Goal: Transaction & Acquisition: Purchase product/service

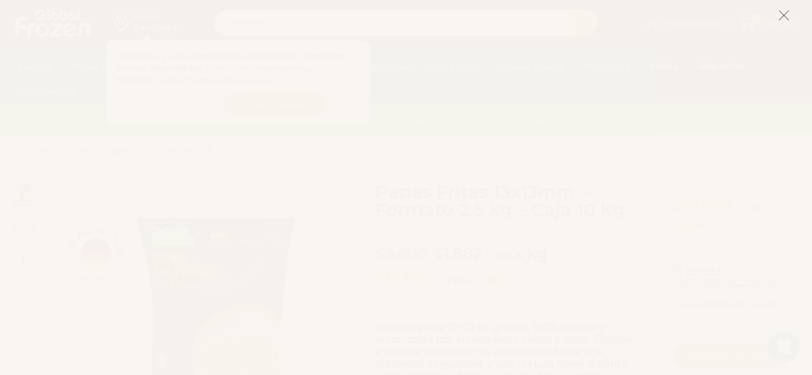
click at [785, 17] on icon at bounding box center [784, 16] width 12 height 12
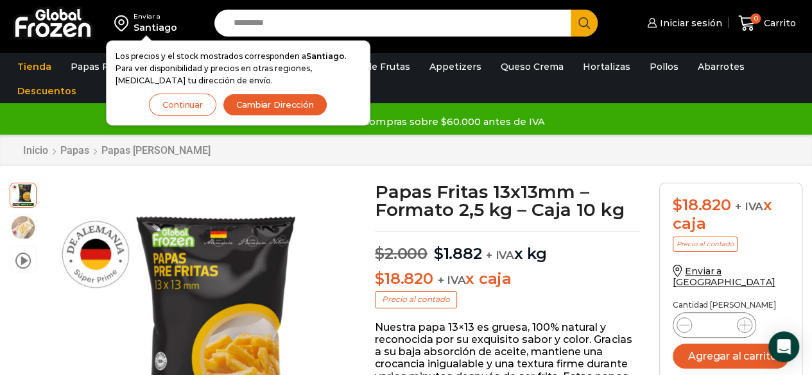
click at [187, 112] on button "Continuar" at bounding box center [182, 105] width 67 height 22
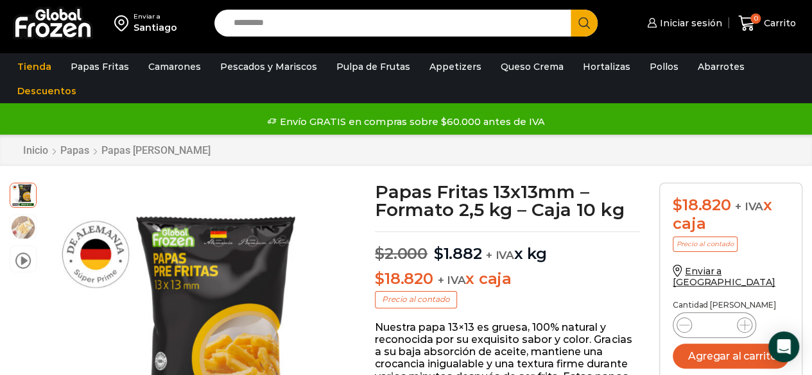
click at [150, 28] on div "Santiago" at bounding box center [155, 27] width 44 height 13
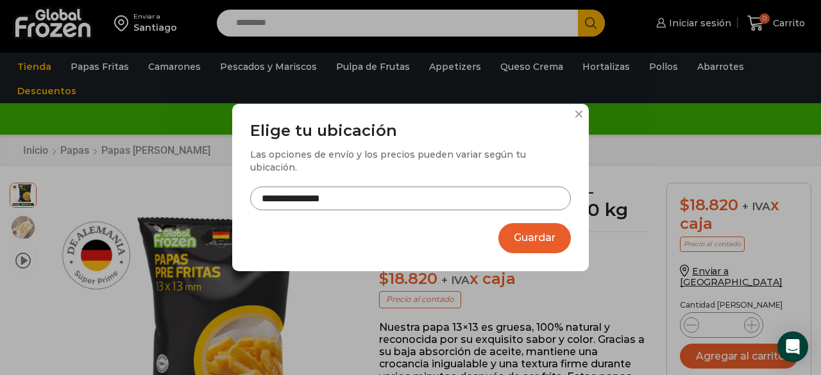
click at [405, 192] on input "**********" at bounding box center [410, 199] width 321 height 24
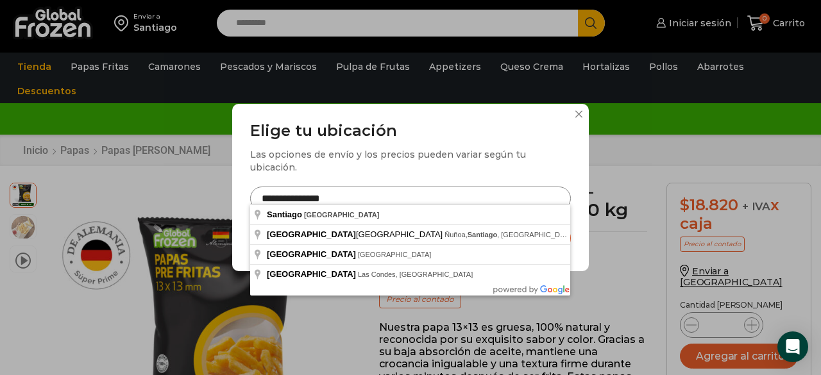
click at [185, 202] on div "**********" at bounding box center [410, 187] width 821 height 375
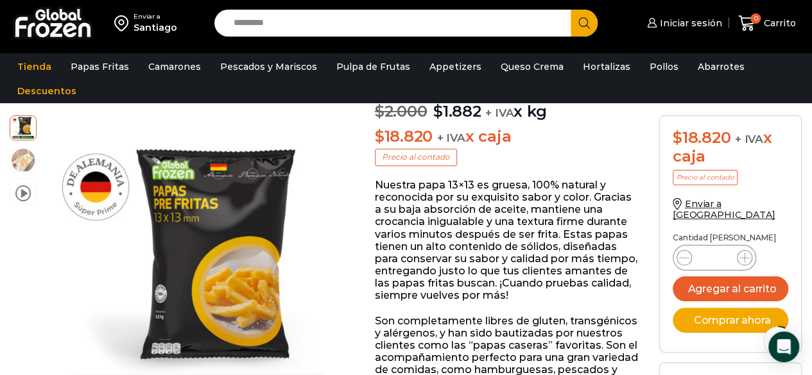
scroll to position [146, 0]
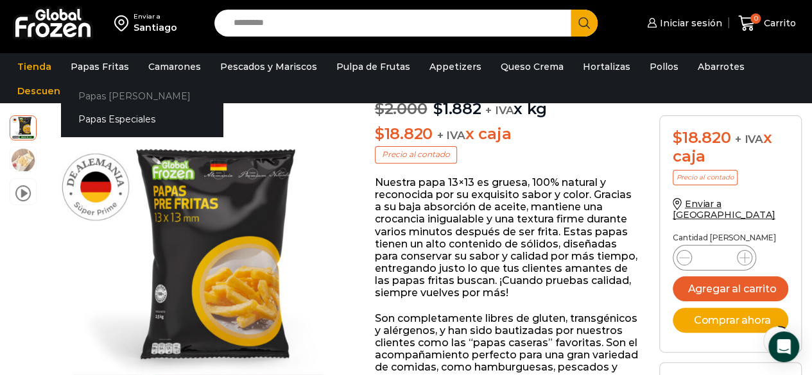
click at [120, 93] on link "Papas [PERSON_NAME]" at bounding box center [142, 96] width 162 height 24
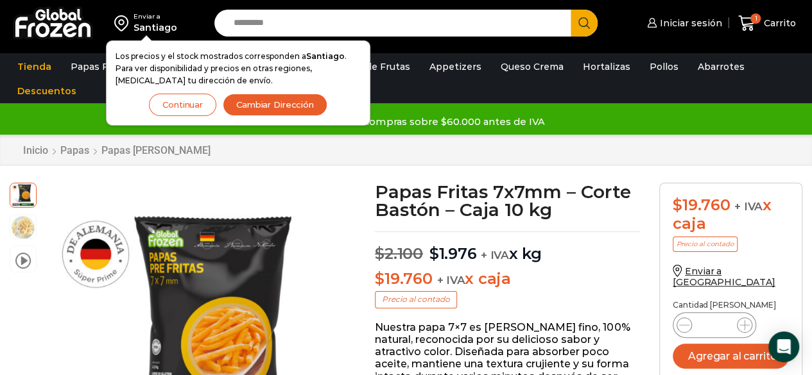
click at [173, 98] on button "Continuar" at bounding box center [182, 105] width 67 height 22
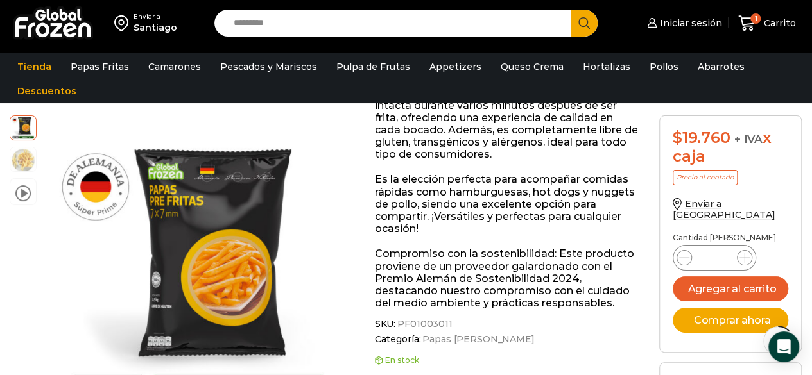
scroll to position [273, 0]
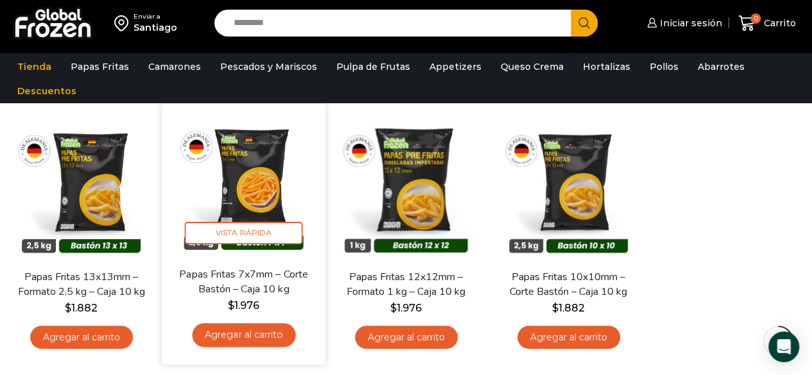
scroll to position [107, 0]
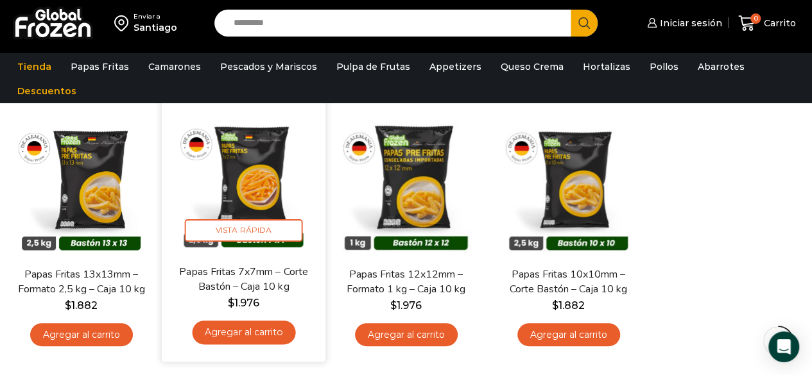
click at [244, 169] on img at bounding box center [243, 182] width 144 height 144
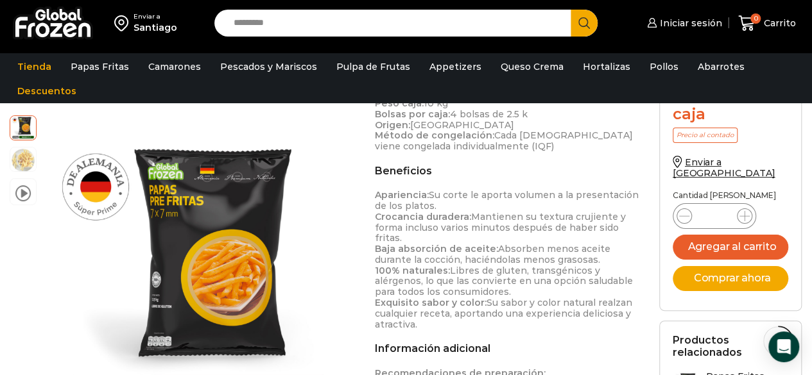
scroll to position [622, 0]
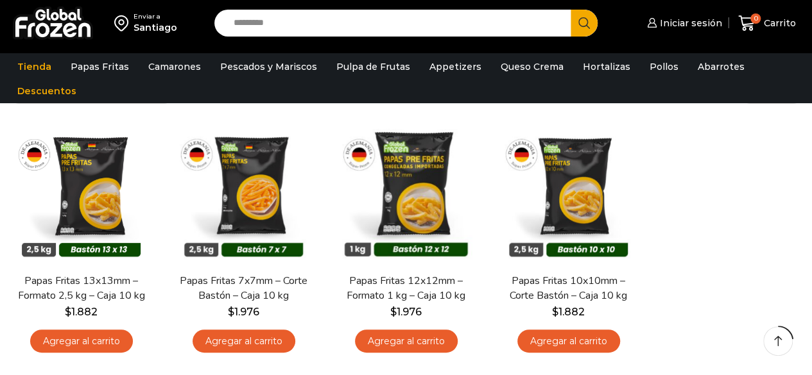
scroll to position [107, 0]
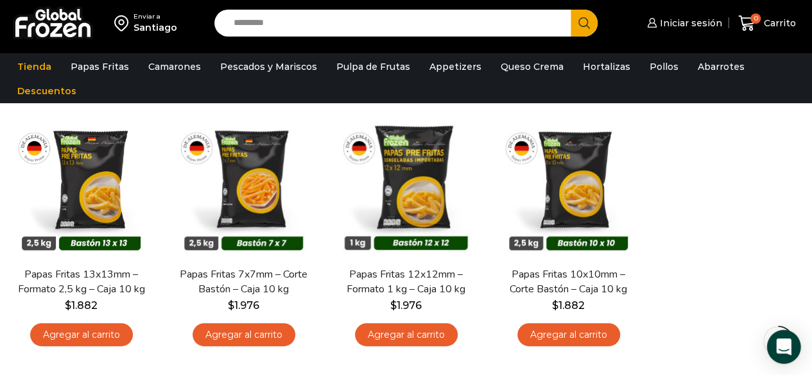
click at [794, 346] on div "Open Intercom Messenger" at bounding box center [784, 347] width 34 height 34
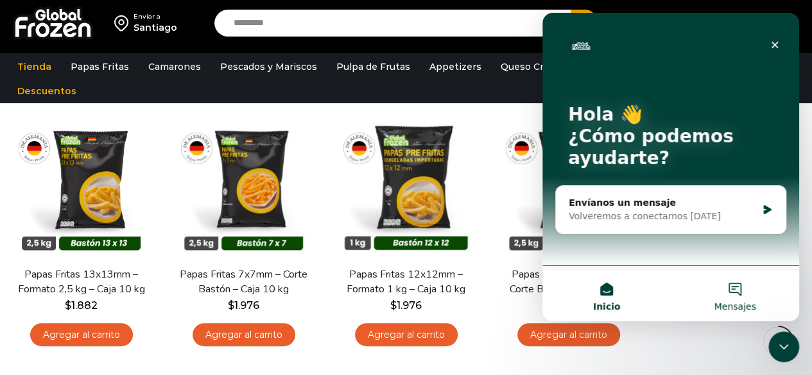
scroll to position [0, 0]
click at [763, 205] on icon "Intercom Messenger" at bounding box center [767, 210] width 11 height 10
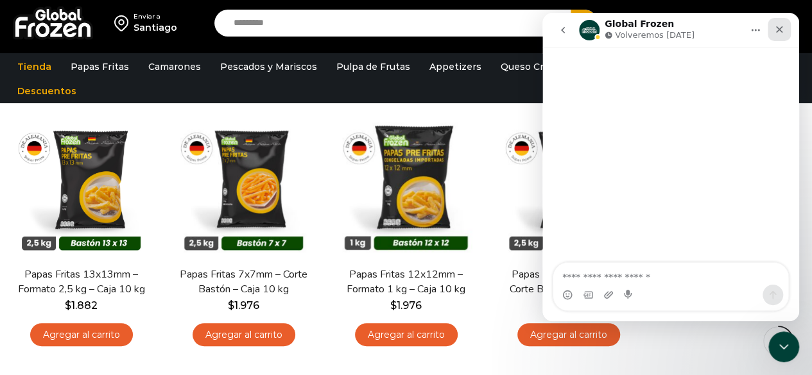
click at [781, 29] on icon "Cerrar" at bounding box center [779, 29] width 10 height 10
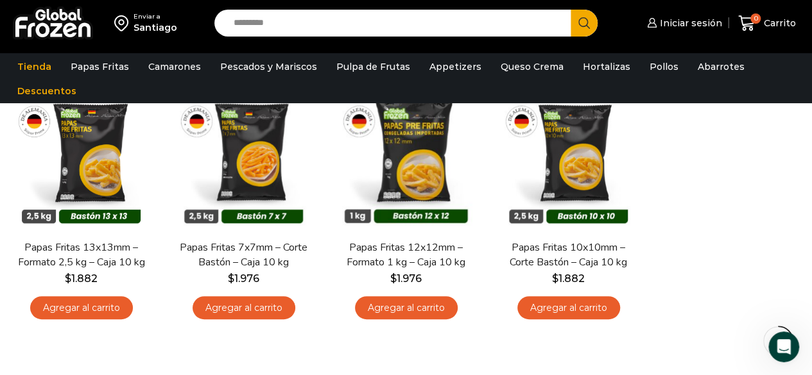
scroll to position [134, 0]
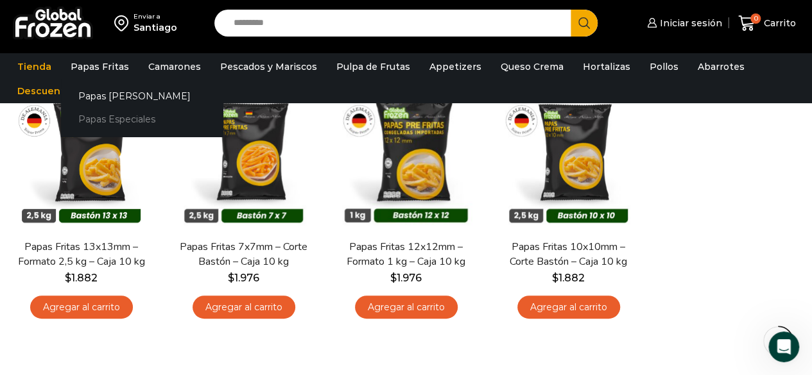
click at [121, 116] on link "Papas Especiales" at bounding box center [142, 120] width 162 height 24
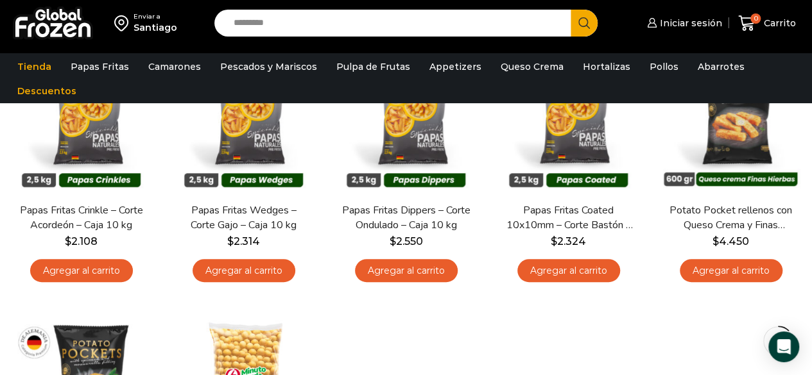
scroll to position [79, 0]
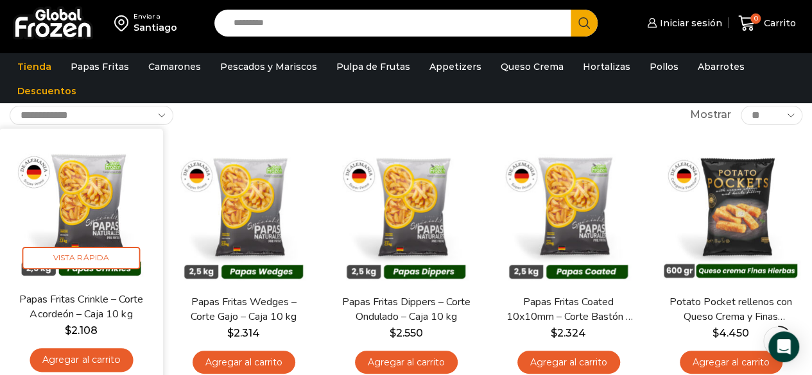
click at [67, 226] on img at bounding box center [81, 210] width 144 height 144
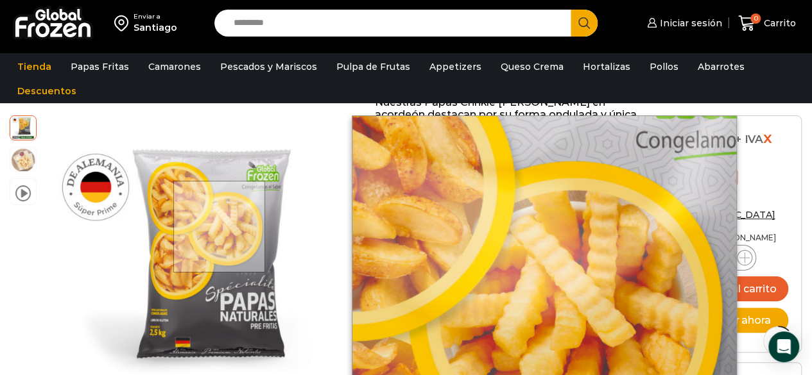
scroll to position [226, 0]
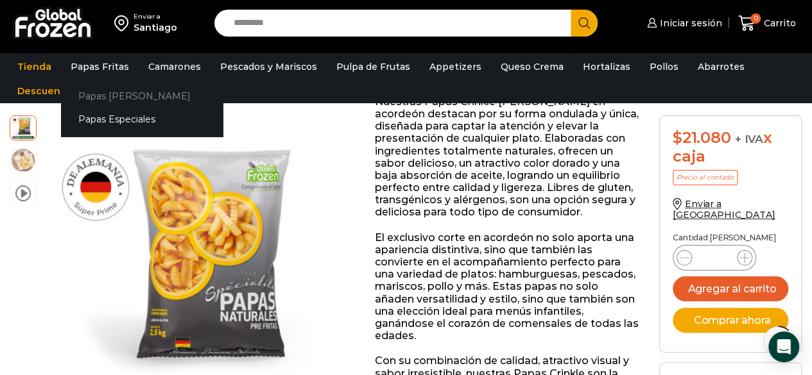
click at [99, 102] on link "Papas [PERSON_NAME]" at bounding box center [142, 96] width 162 height 24
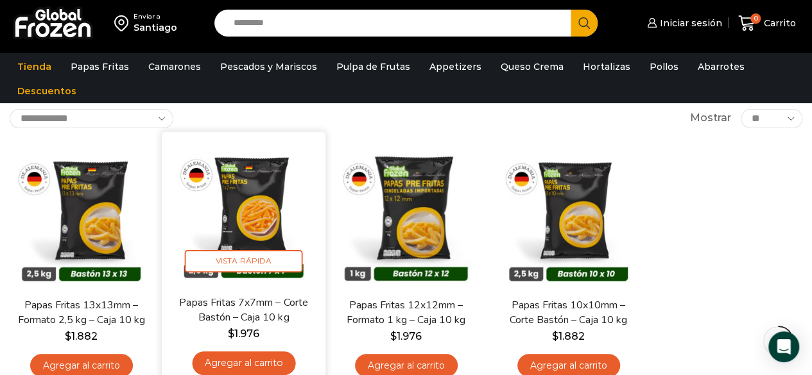
click at [244, 216] on img at bounding box center [243, 213] width 144 height 144
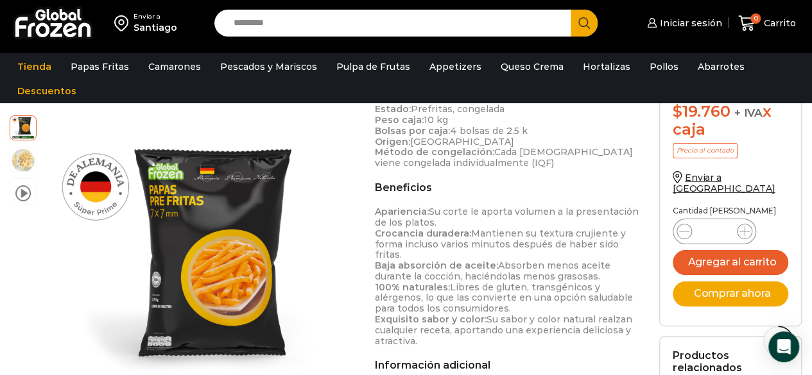
scroll to position [607, 0]
click at [710, 250] on button "Agregar al carrito" at bounding box center [729, 262] width 115 height 25
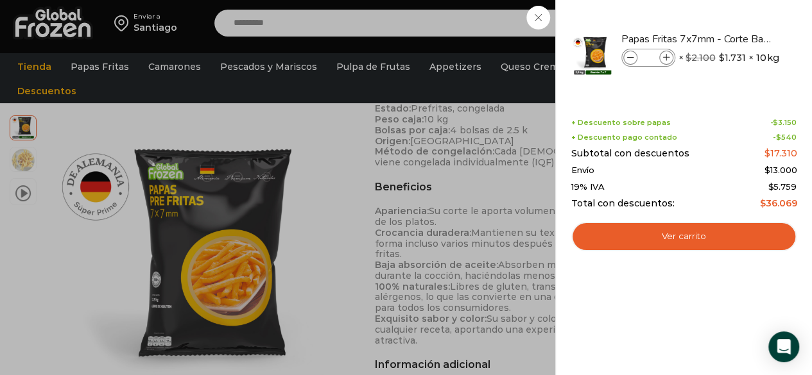
click at [735, 38] on div "1 [GEOGRAPHIC_DATA] 1 1 Shopping Cart *" at bounding box center [767, 23] width 64 height 30
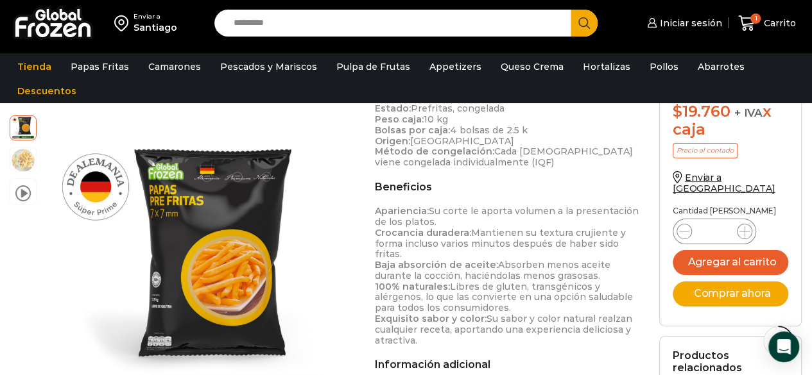
click at [165, 28] on div "Santiago" at bounding box center [155, 27] width 44 height 13
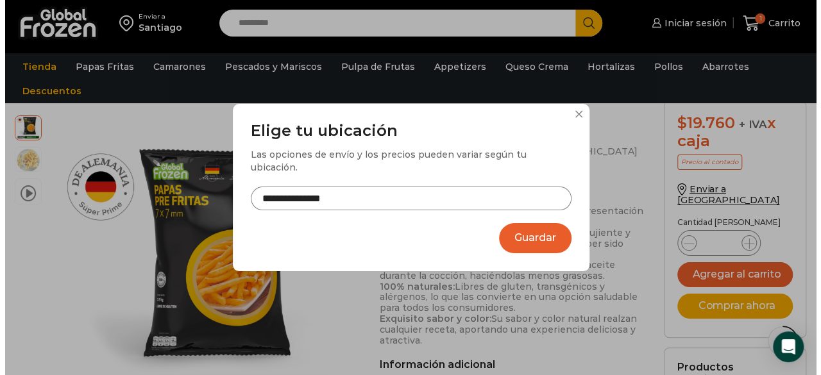
scroll to position [595, 0]
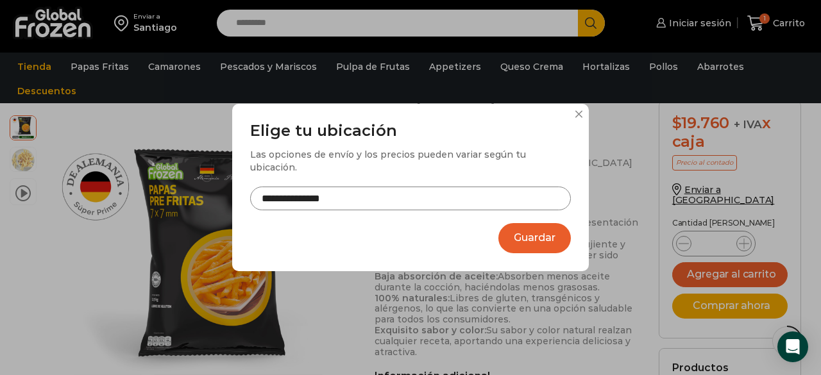
click at [383, 193] on input "**********" at bounding box center [410, 199] width 321 height 24
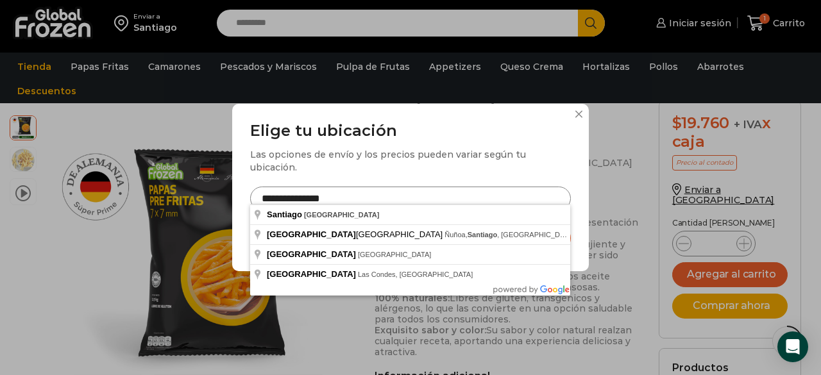
drag, startPoint x: 383, startPoint y: 193, endPoint x: 235, endPoint y: 178, distance: 149.0
click at [235, 178] on div "**********" at bounding box center [410, 187] width 357 height 167
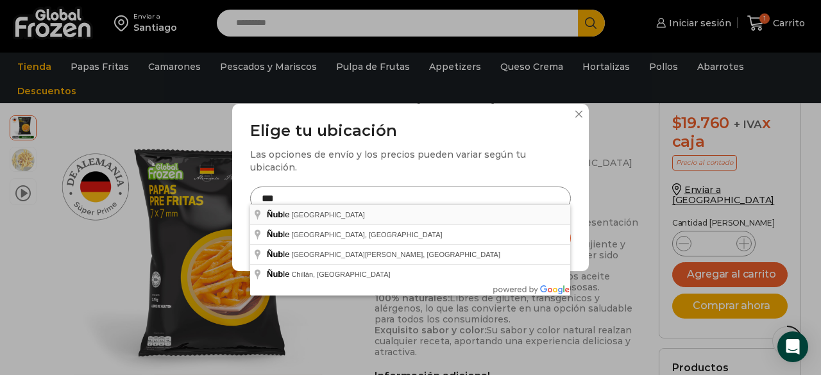
type input "**********"
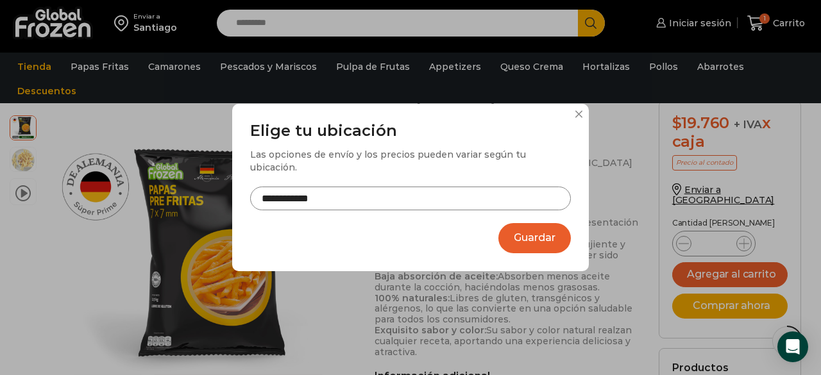
click at [513, 230] on button "Guardar" at bounding box center [535, 238] width 72 height 30
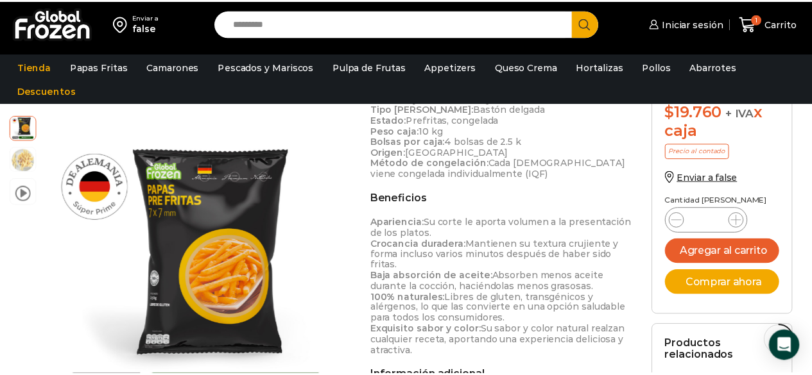
scroll to position [607, 0]
